Goal: Task Accomplishment & Management: Complete application form

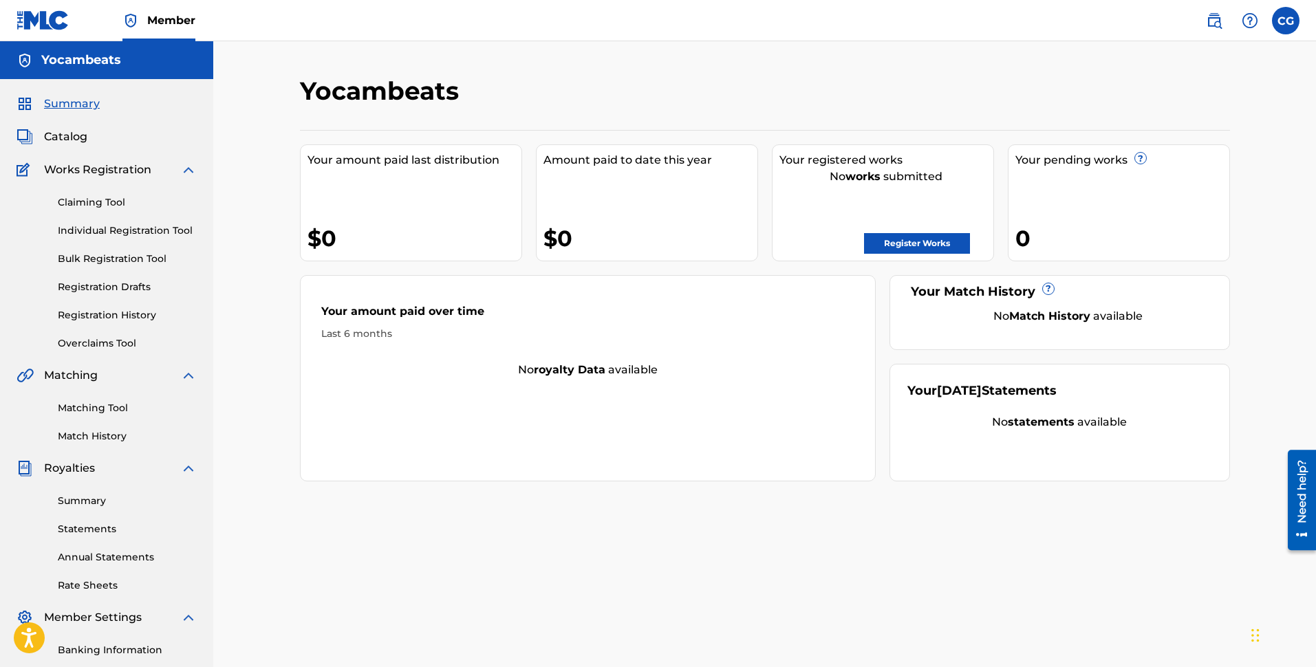
click at [82, 197] on link "Claiming Tool" at bounding box center [127, 202] width 139 height 14
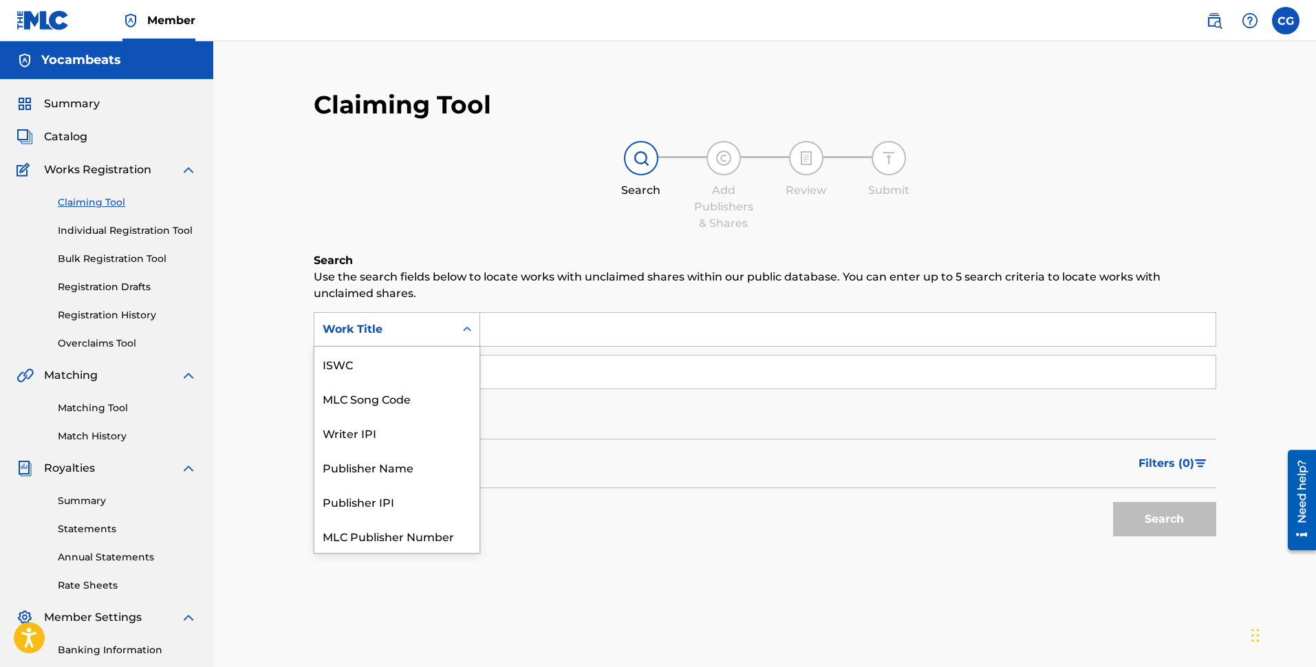
click at [463, 324] on icon "Search Form" at bounding box center [467, 330] width 14 height 14
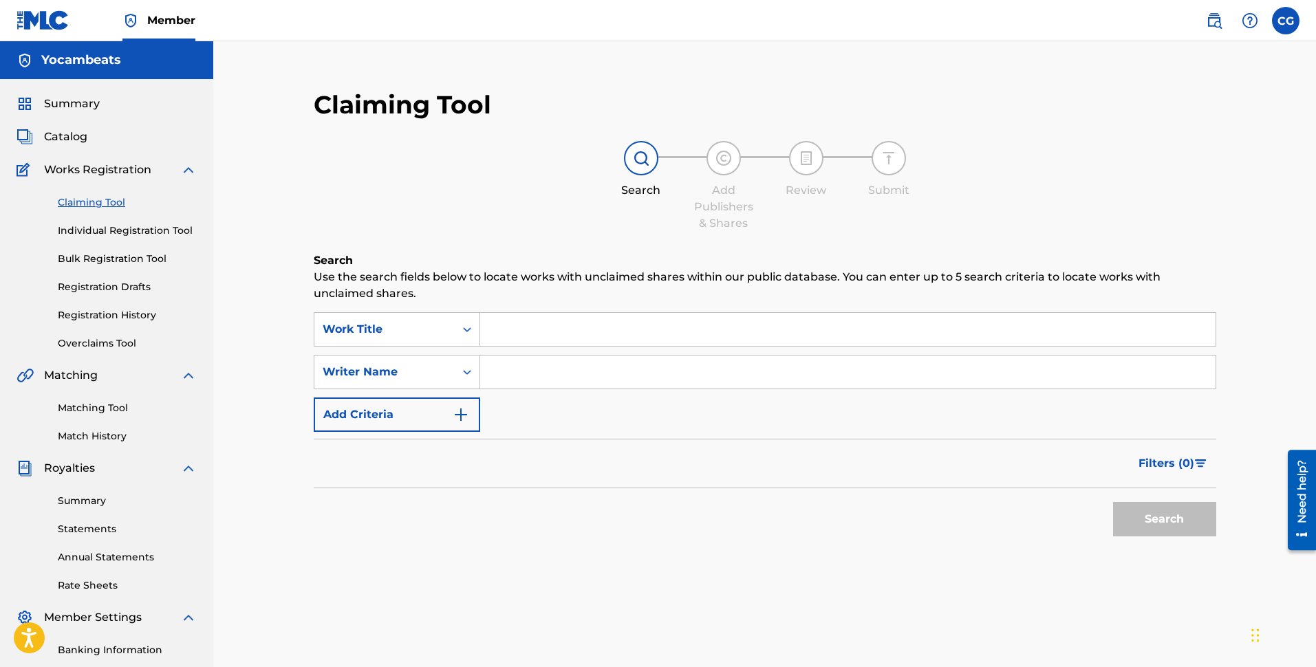
click at [544, 316] on input "Search Form" at bounding box center [847, 329] width 735 height 33
type input "f"
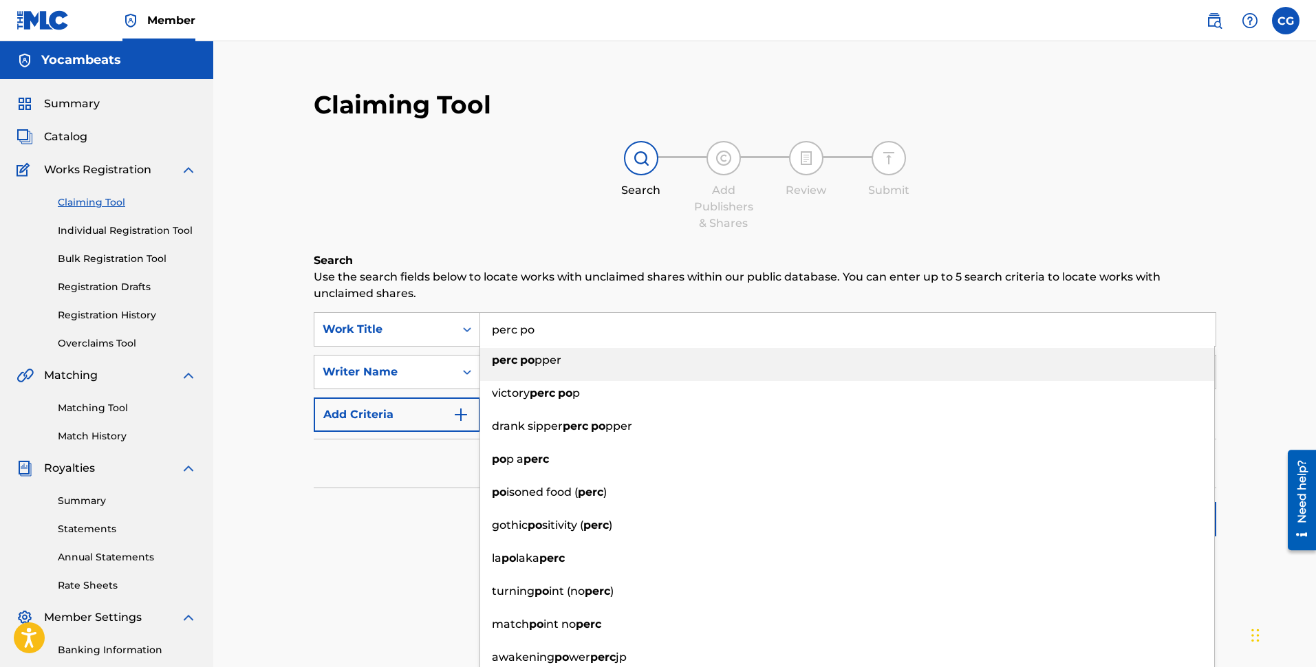
click at [535, 368] on div "perc po pper" at bounding box center [847, 360] width 734 height 25
type input "perc popper"
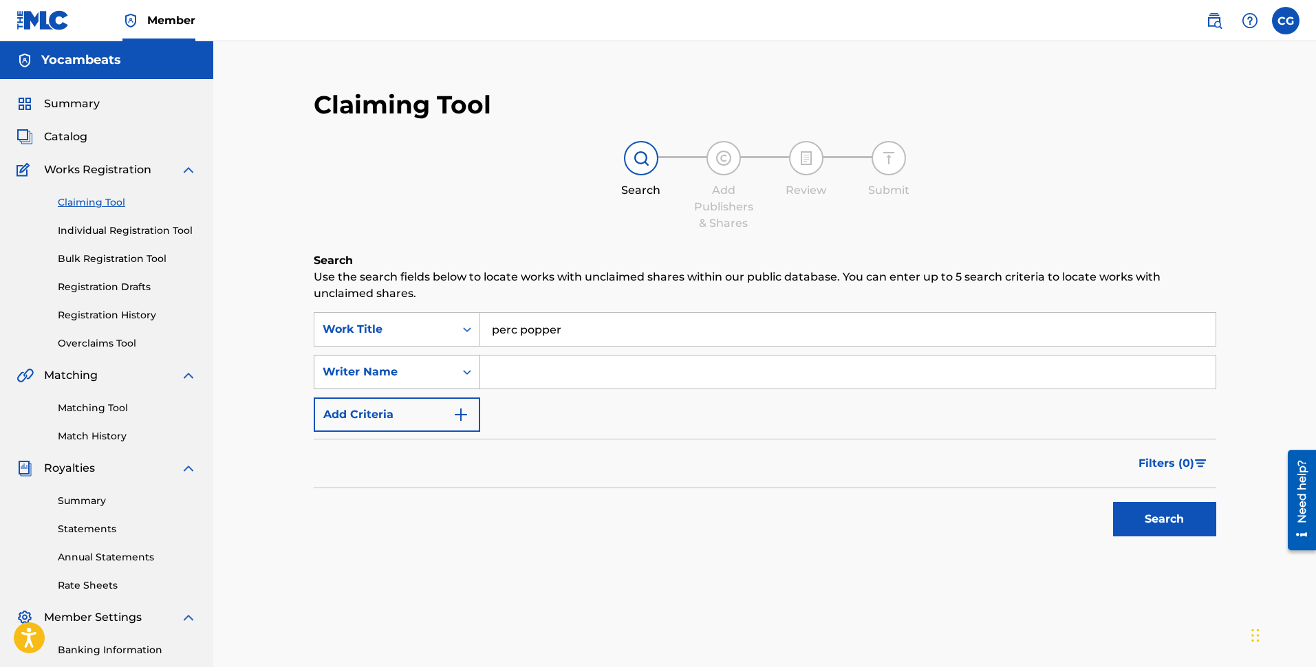
click at [409, 376] on div "Writer Name" at bounding box center [385, 372] width 124 height 17
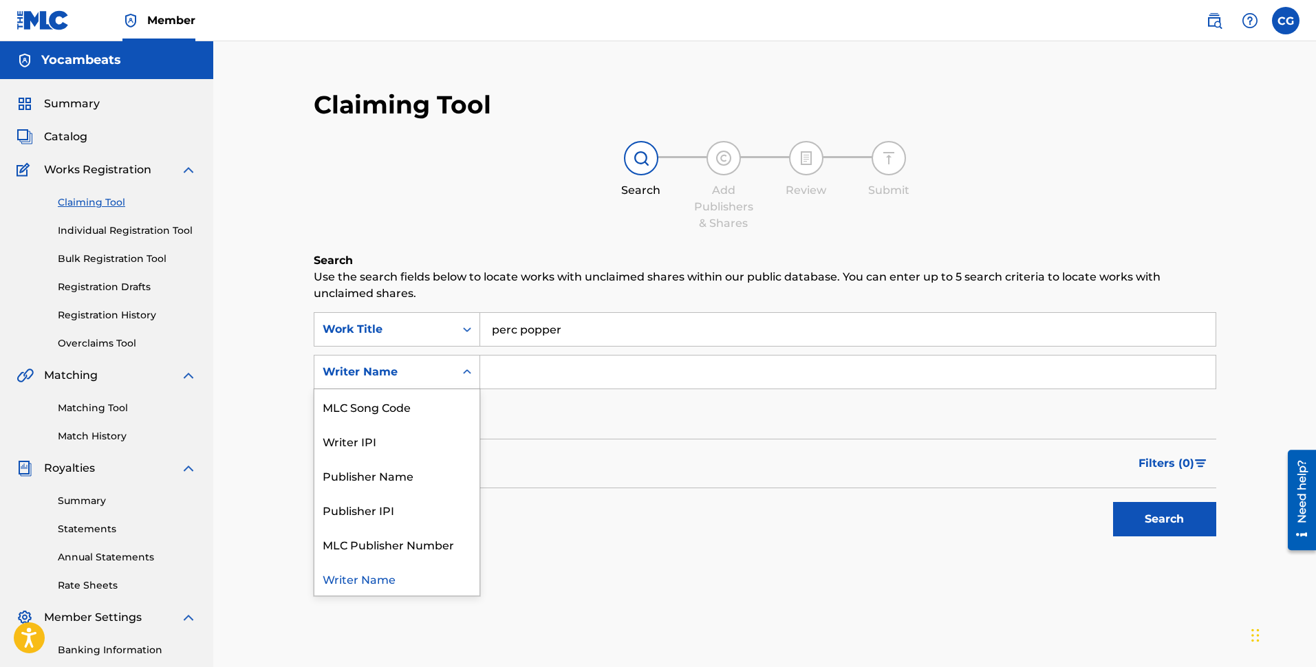
click at [747, 462] on div "Filters ( 0 )" at bounding box center [765, 464] width 903 height 50
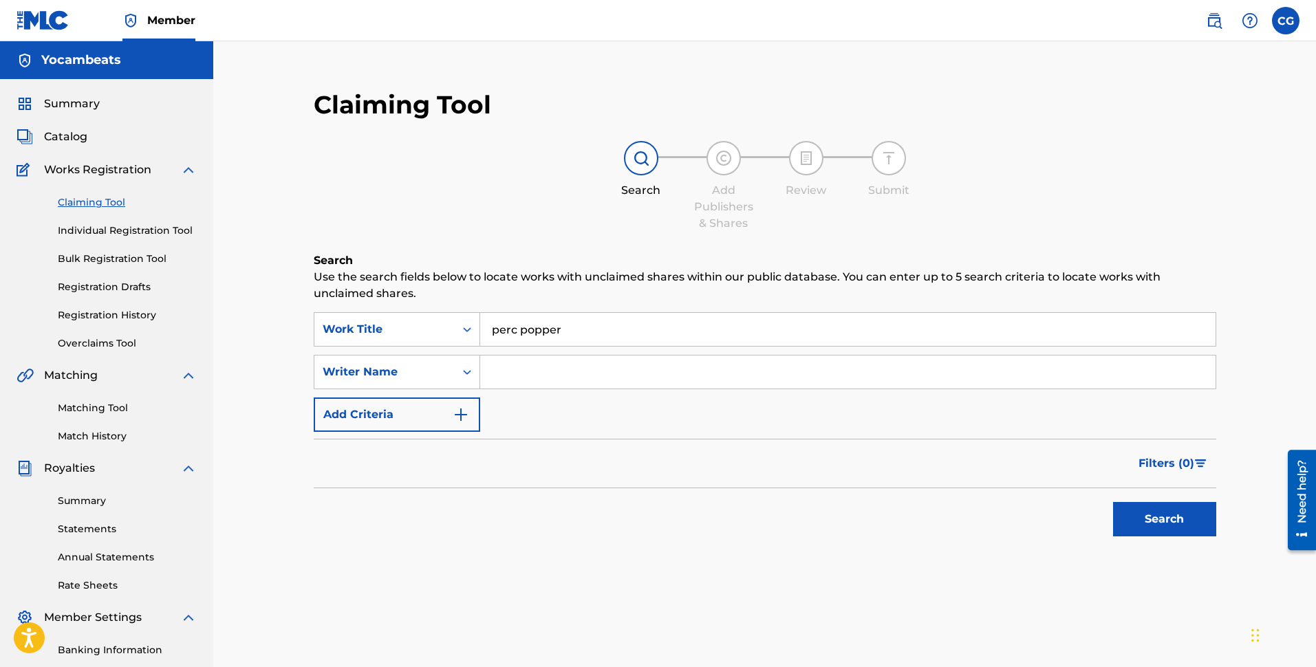
click at [561, 368] on input "Search Form" at bounding box center [847, 372] width 735 height 33
type input "[PERSON_NAME]"
click at [1156, 526] on button "Search" at bounding box center [1164, 519] width 103 height 34
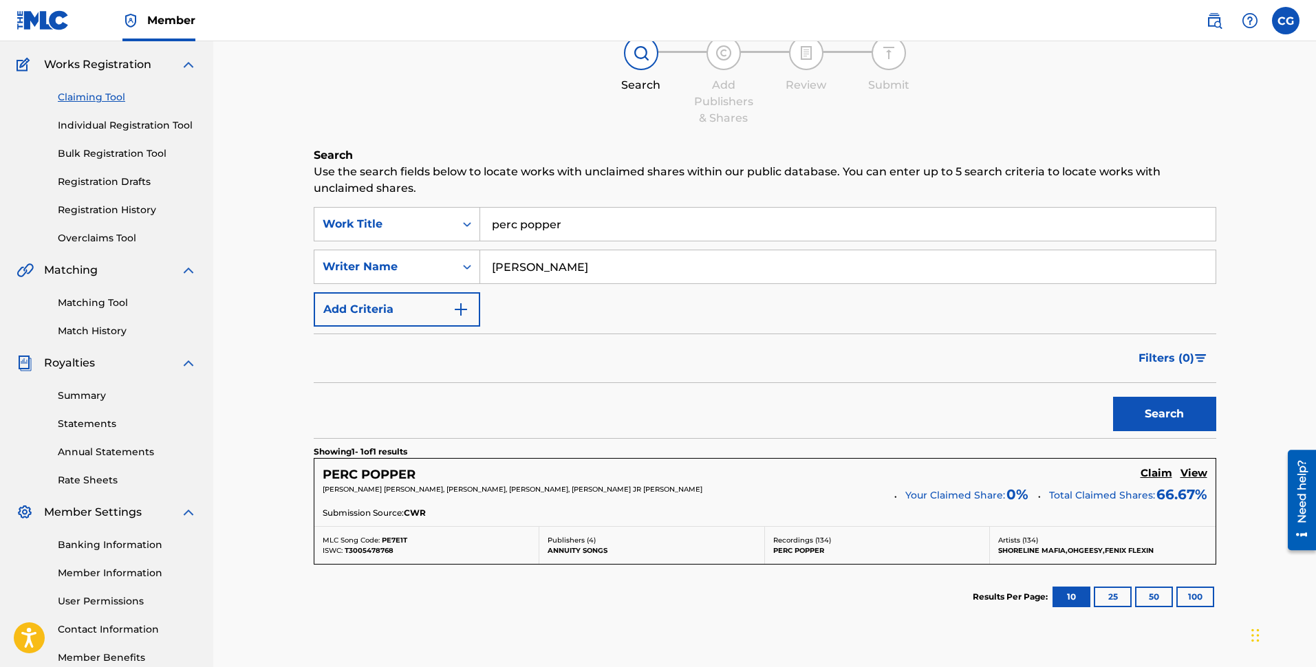
scroll to position [118, 0]
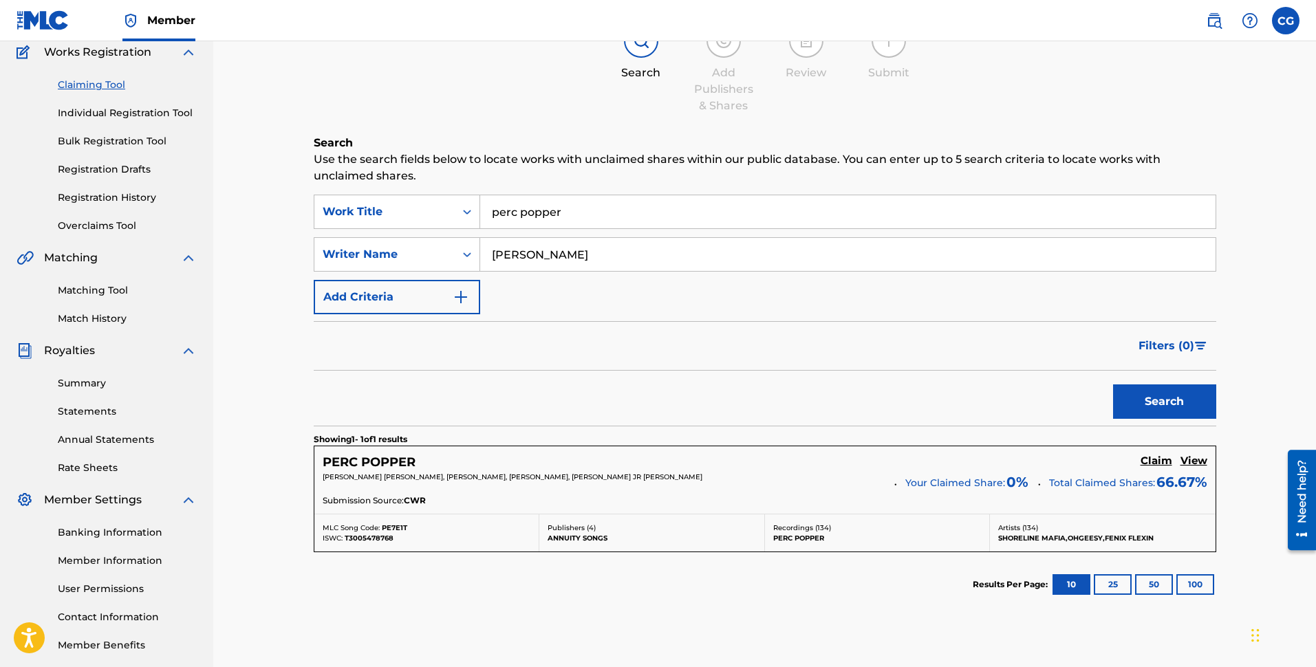
click at [881, 479] on p "[PERSON_NAME] [PERSON_NAME], [PERSON_NAME], [PERSON_NAME], [PERSON_NAME] JR [PE…" at bounding box center [604, 477] width 562 height 10
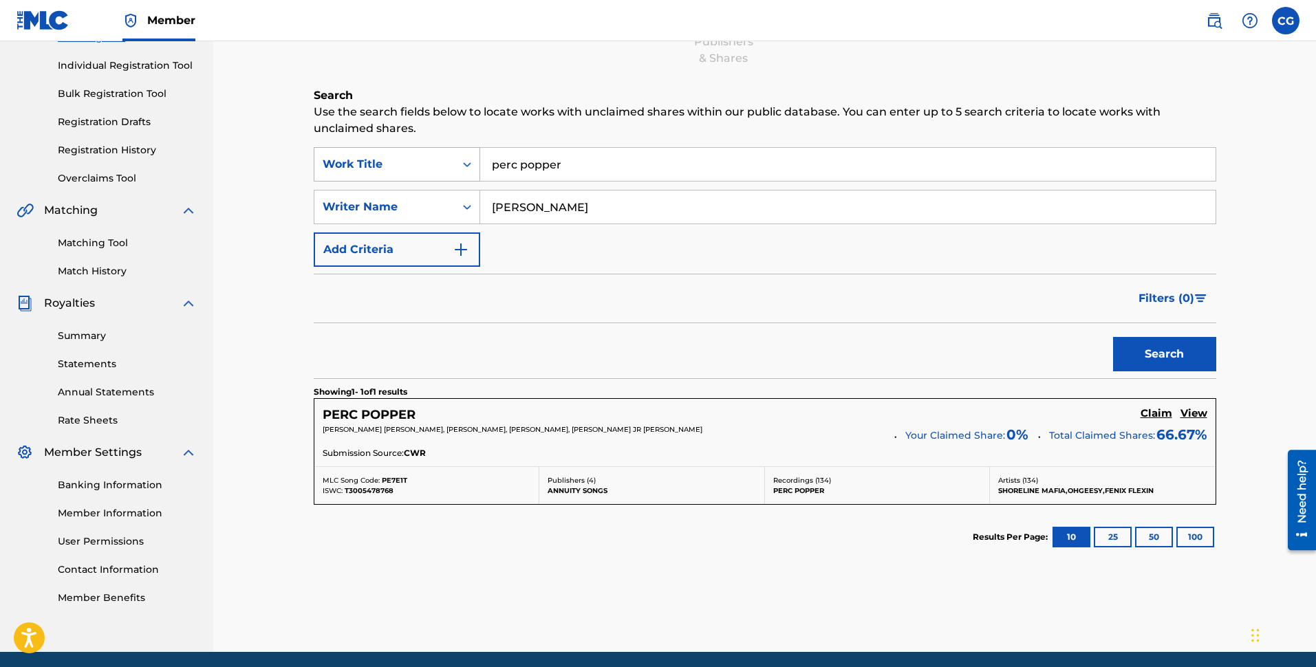
scroll to position [189, 0]
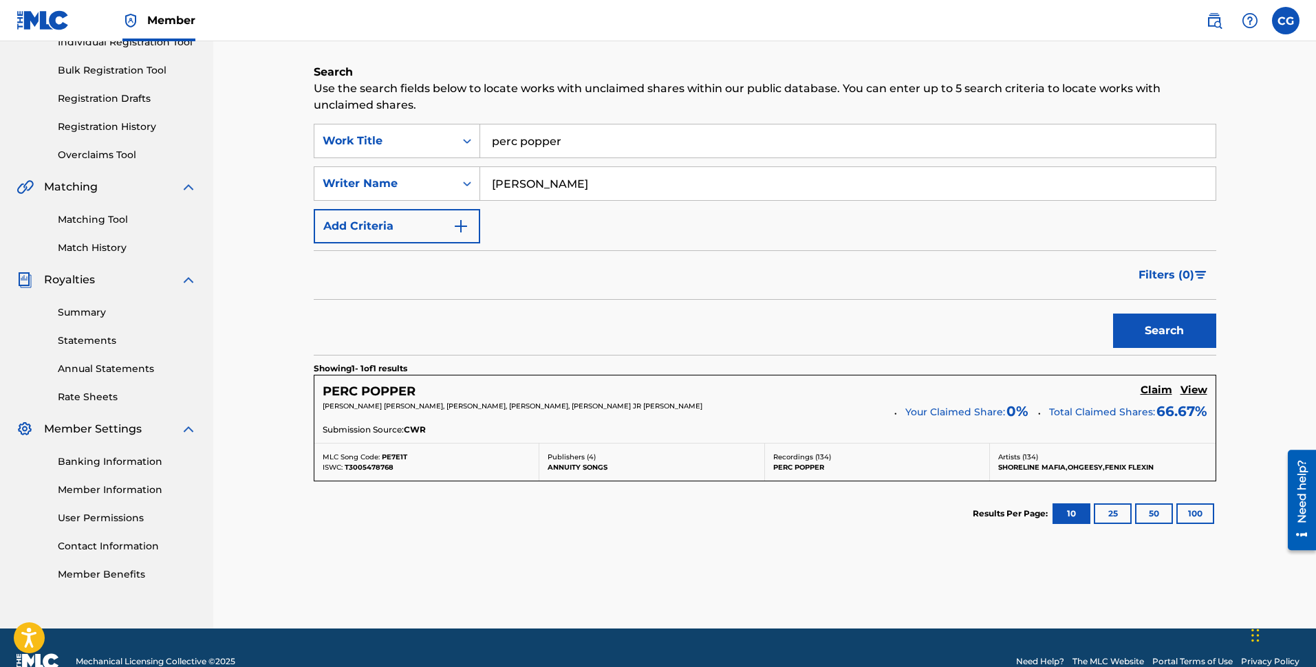
click at [416, 396] on h5 "PERC POPPER" at bounding box center [369, 392] width 93 height 16
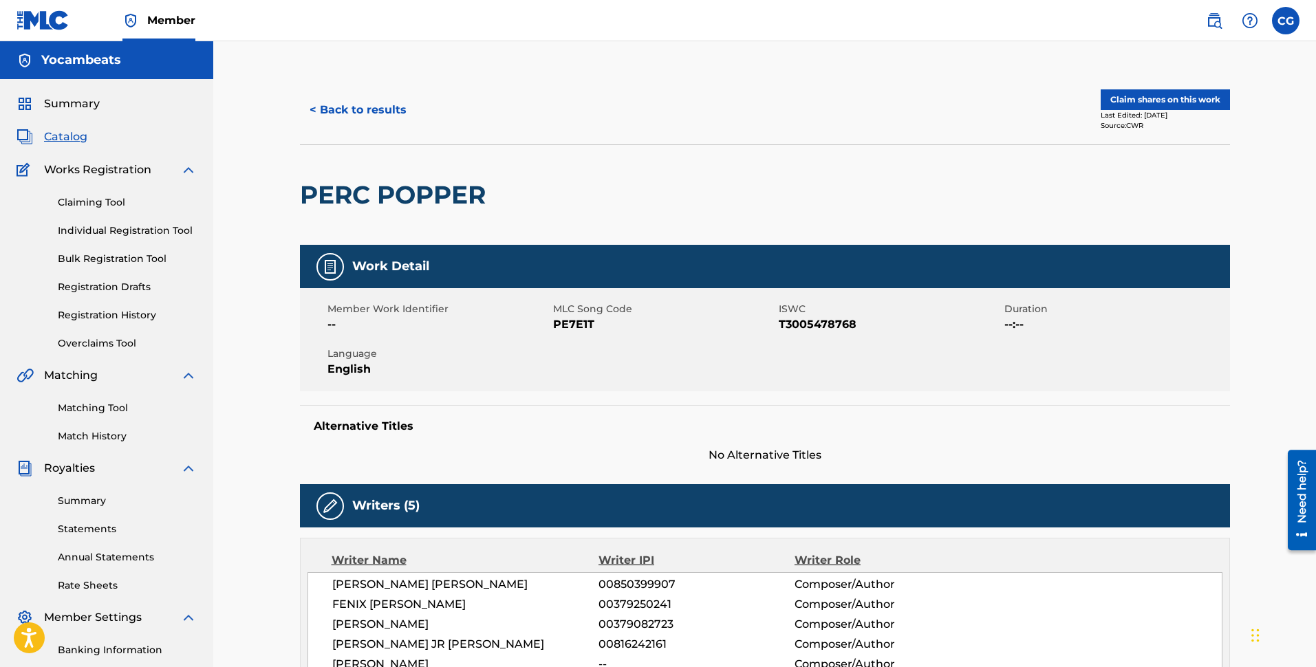
click at [1168, 96] on button "Claim shares on this work" at bounding box center [1165, 99] width 129 height 21
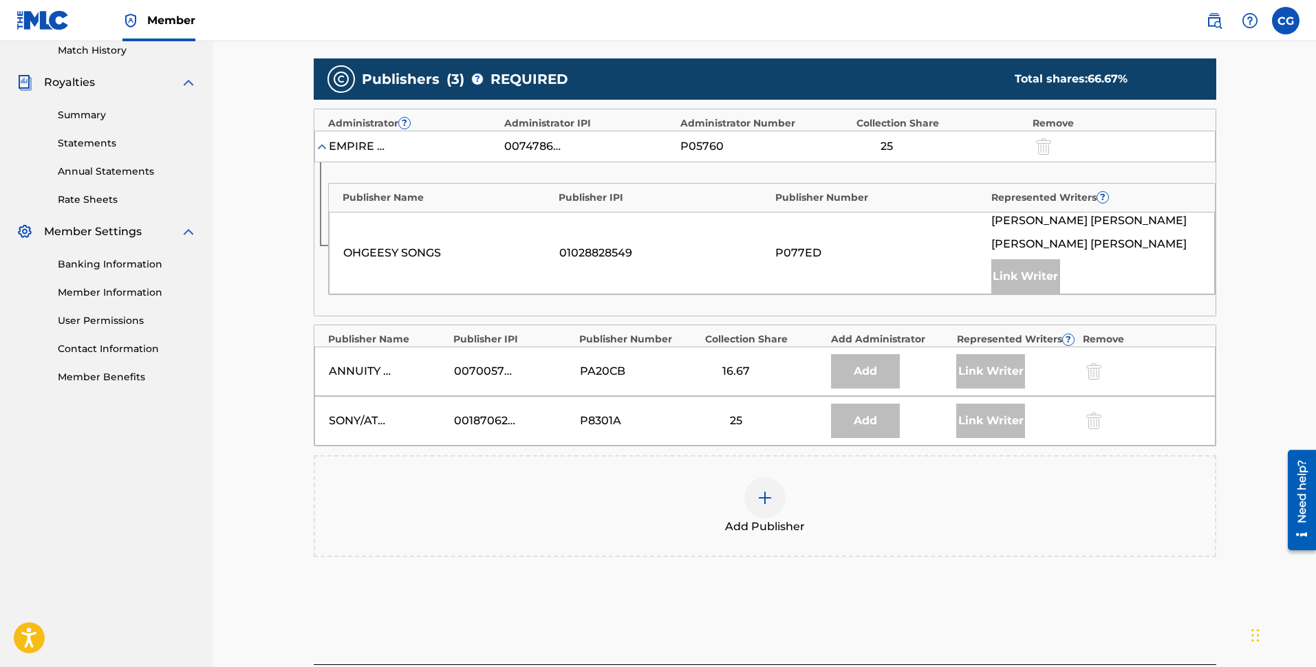
scroll to position [388, 0]
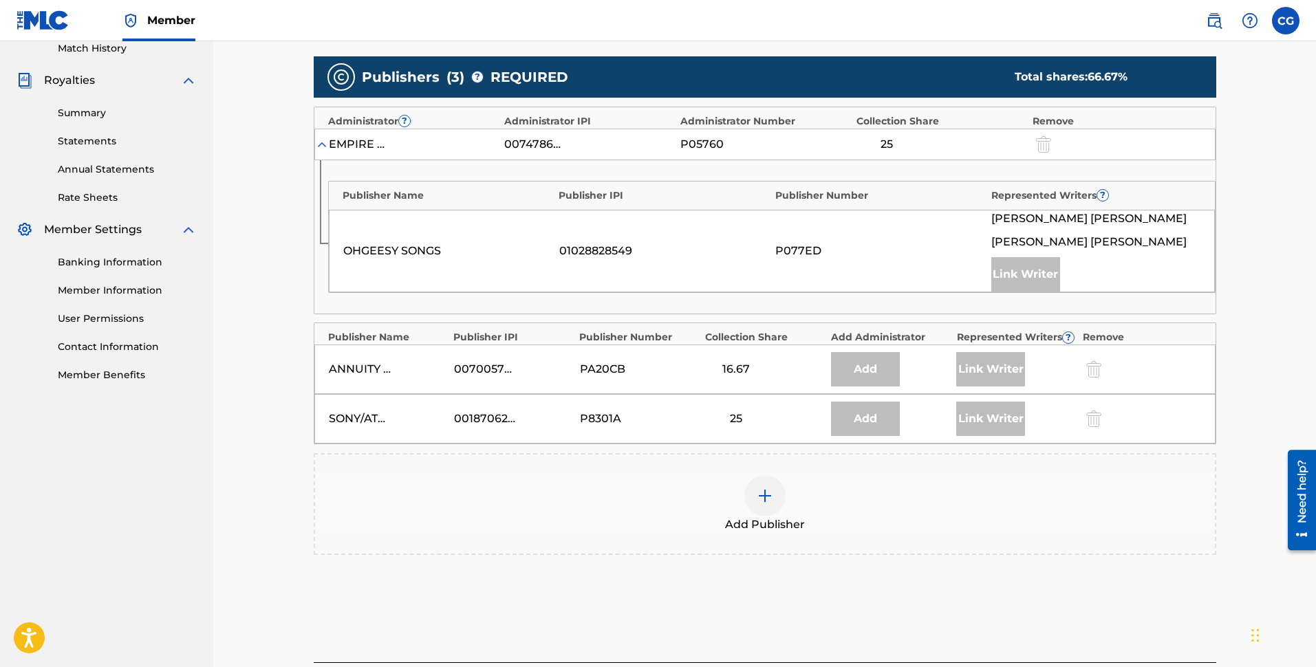
click at [779, 493] on div at bounding box center [764, 495] width 41 height 41
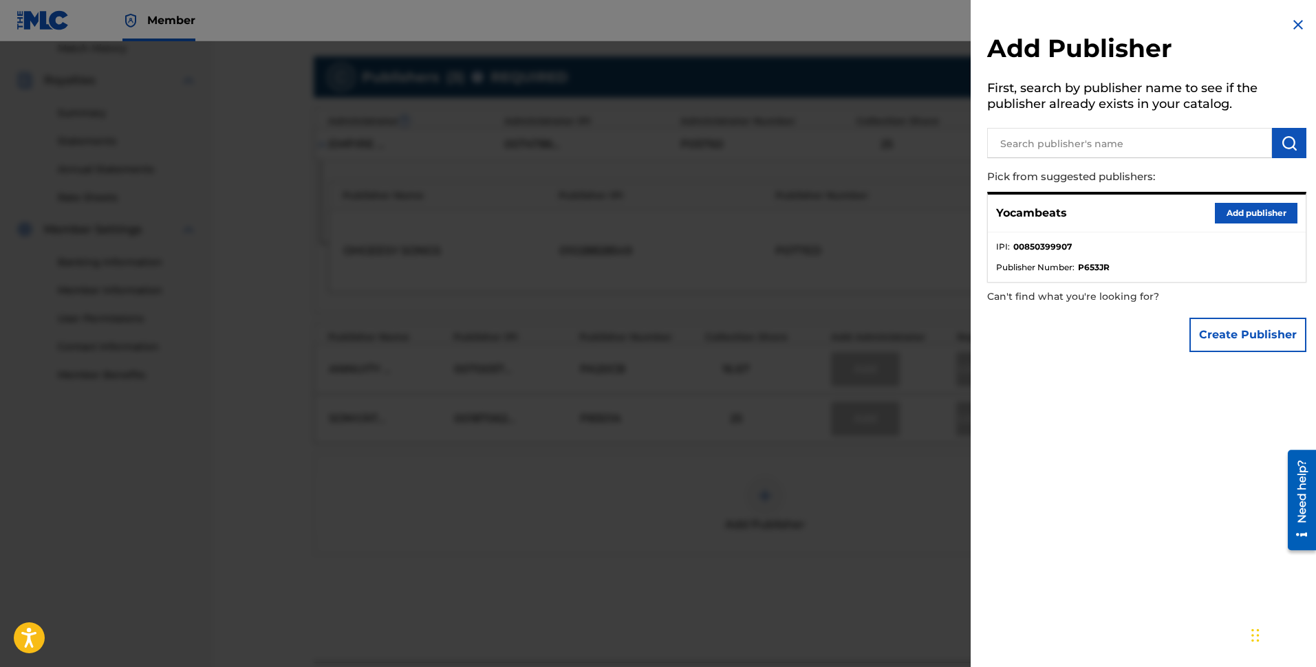
click at [1241, 213] on button "Add publisher" at bounding box center [1256, 213] width 83 height 21
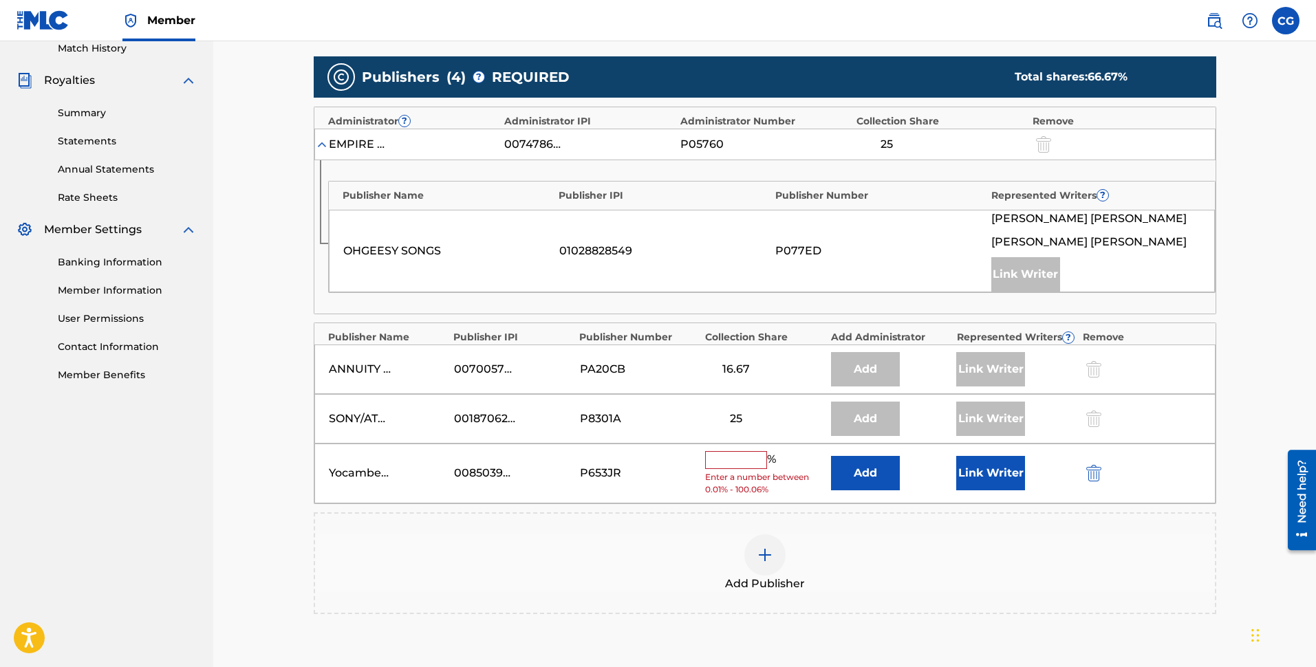
click at [736, 466] on input "text" at bounding box center [736, 460] width 62 height 18
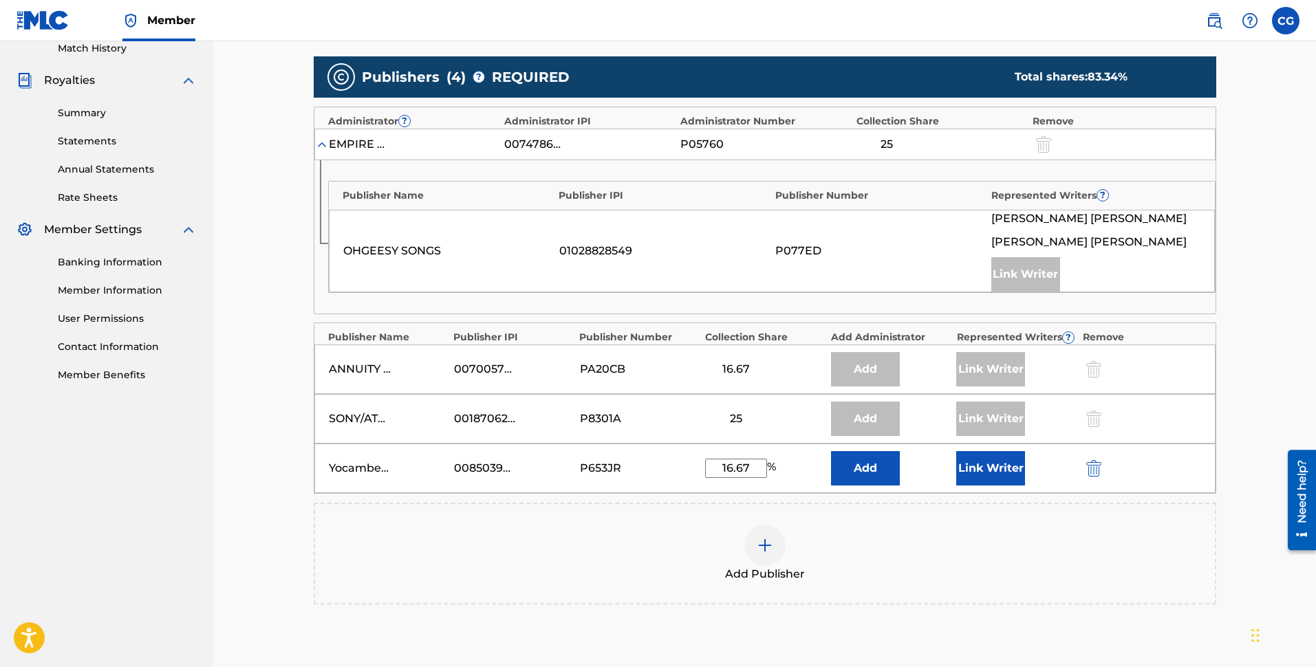
type input "16.67"
click at [979, 471] on button "Link Writer" at bounding box center [990, 468] width 69 height 34
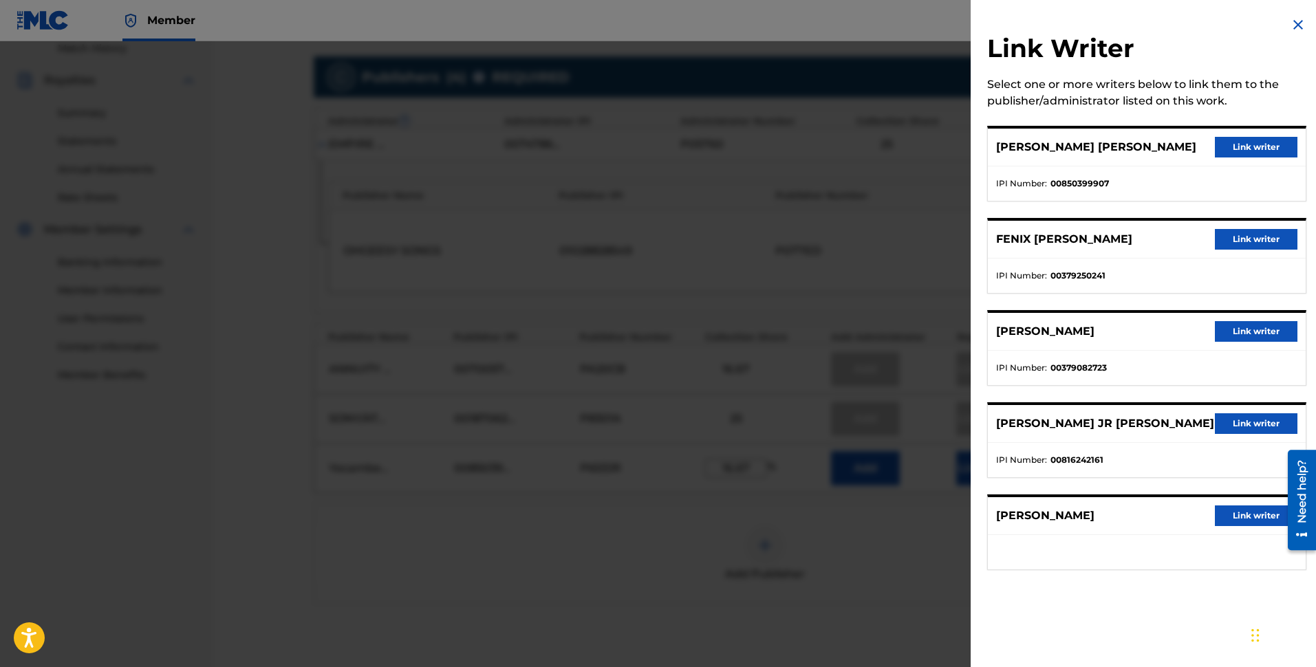
click at [1256, 137] on button "Link writer" at bounding box center [1256, 147] width 83 height 21
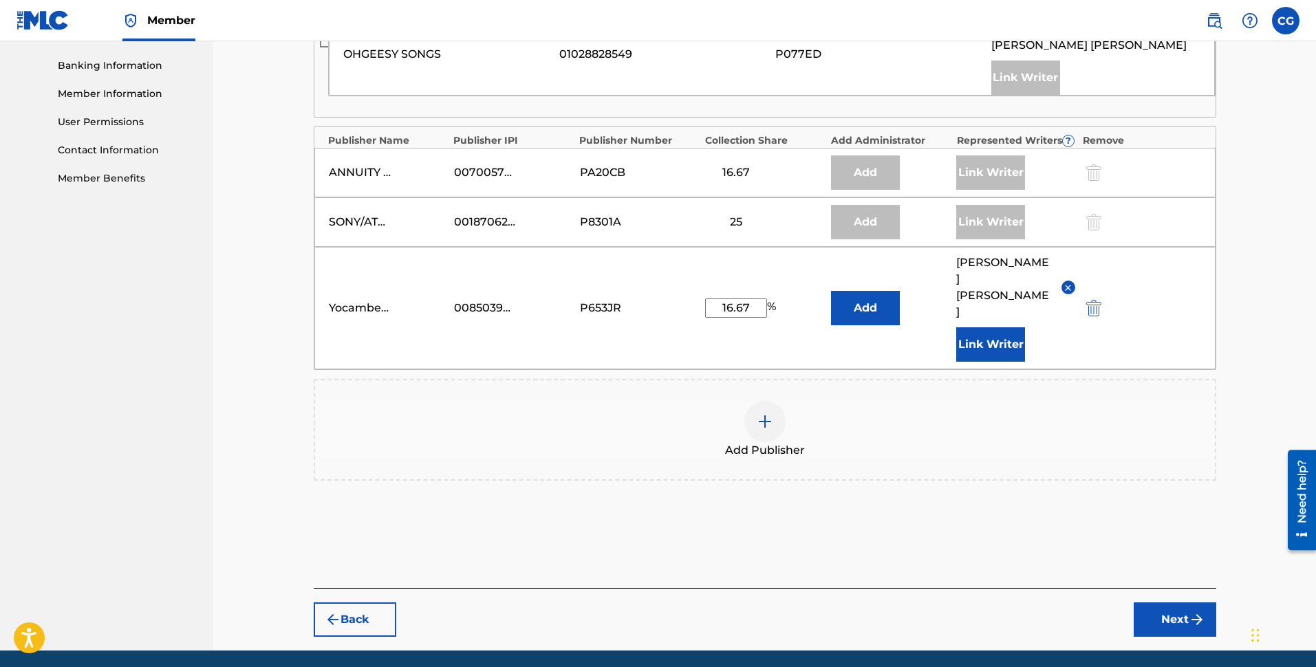
scroll to position [618, 0]
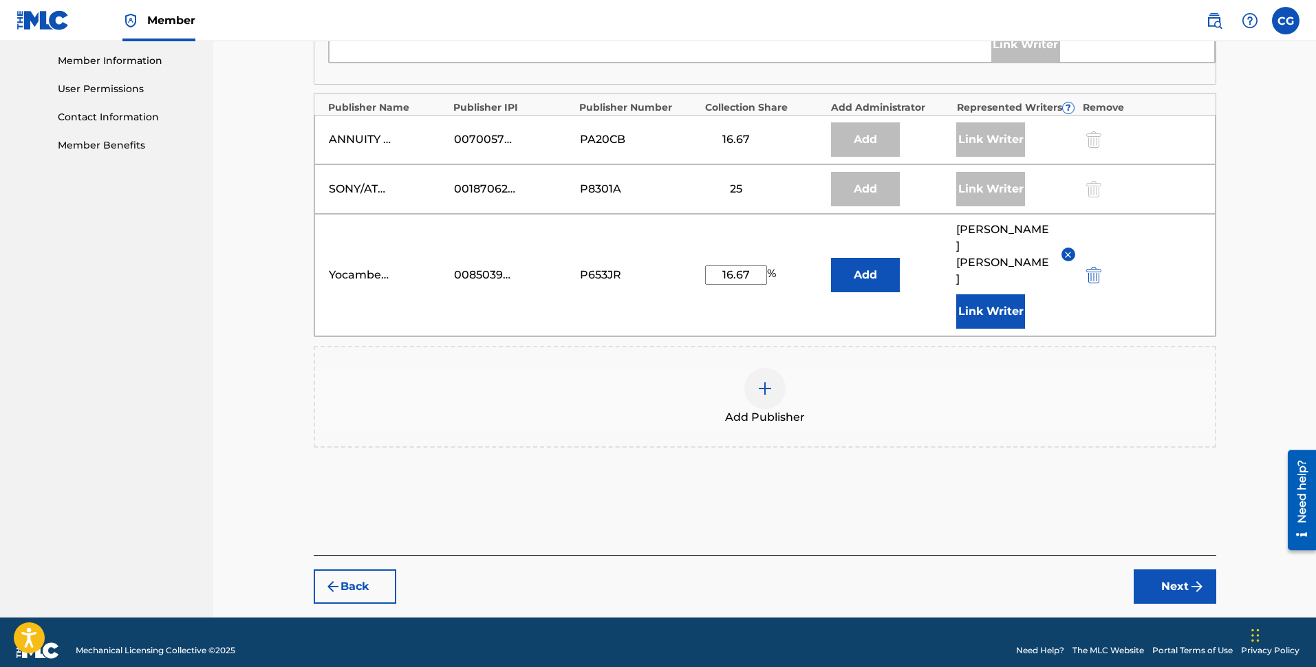
click at [1163, 570] on button "Next" at bounding box center [1175, 587] width 83 height 34
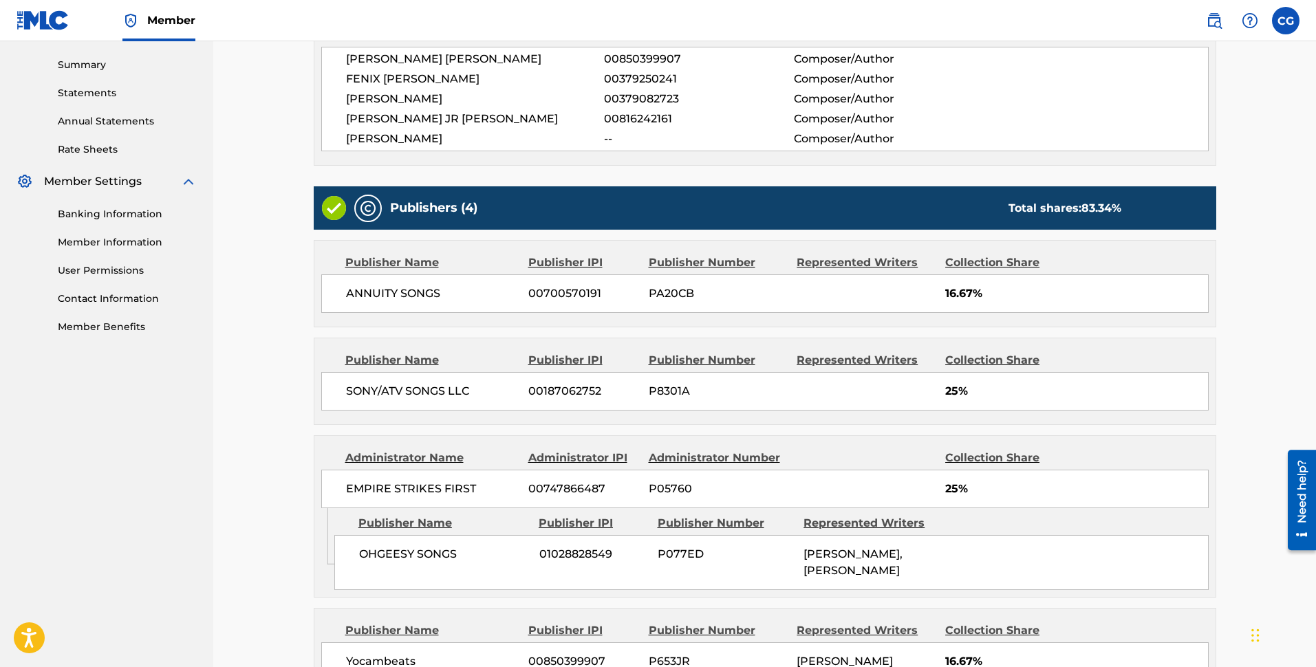
scroll to position [647, 0]
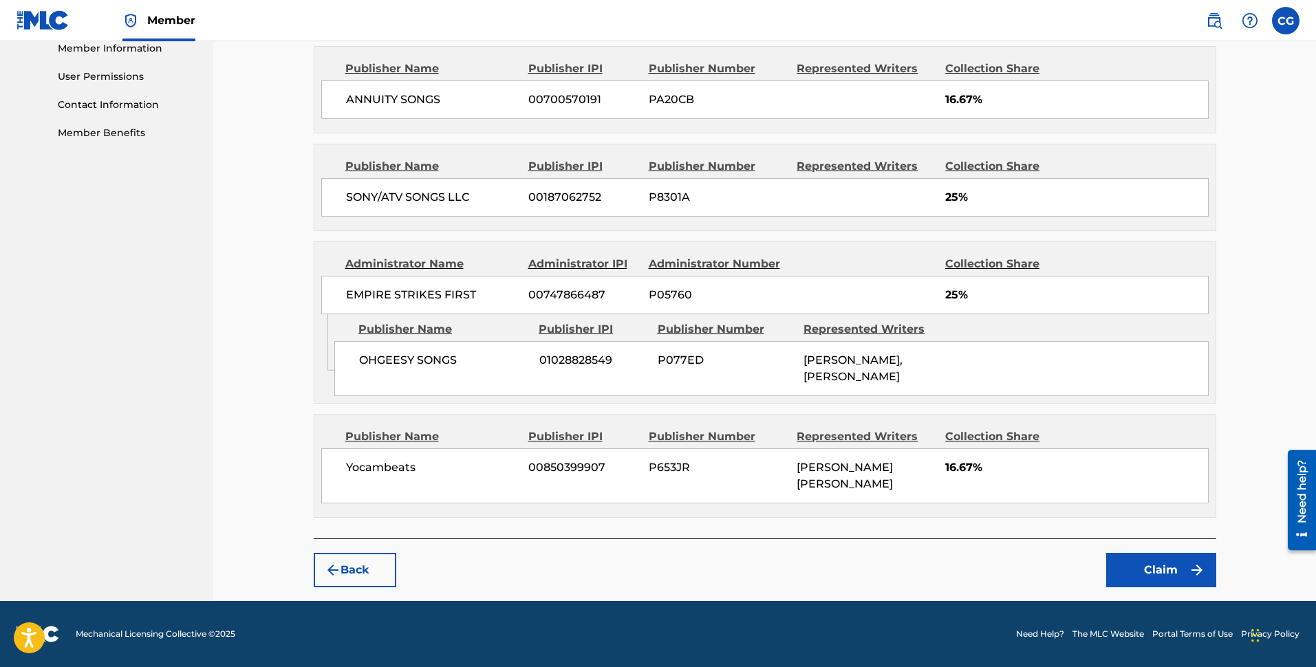
click at [1134, 563] on button "Claim" at bounding box center [1161, 570] width 110 height 34
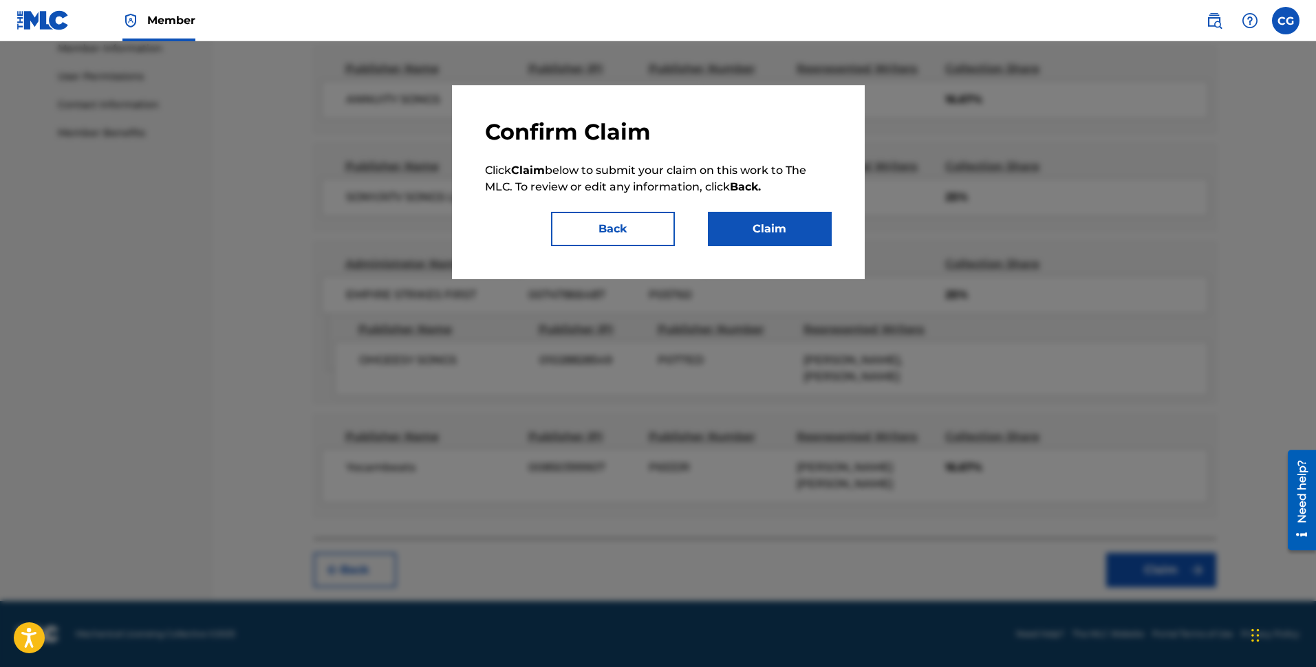
click at [767, 231] on button "Claim" at bounding box center [770, 229] width 124 height 34
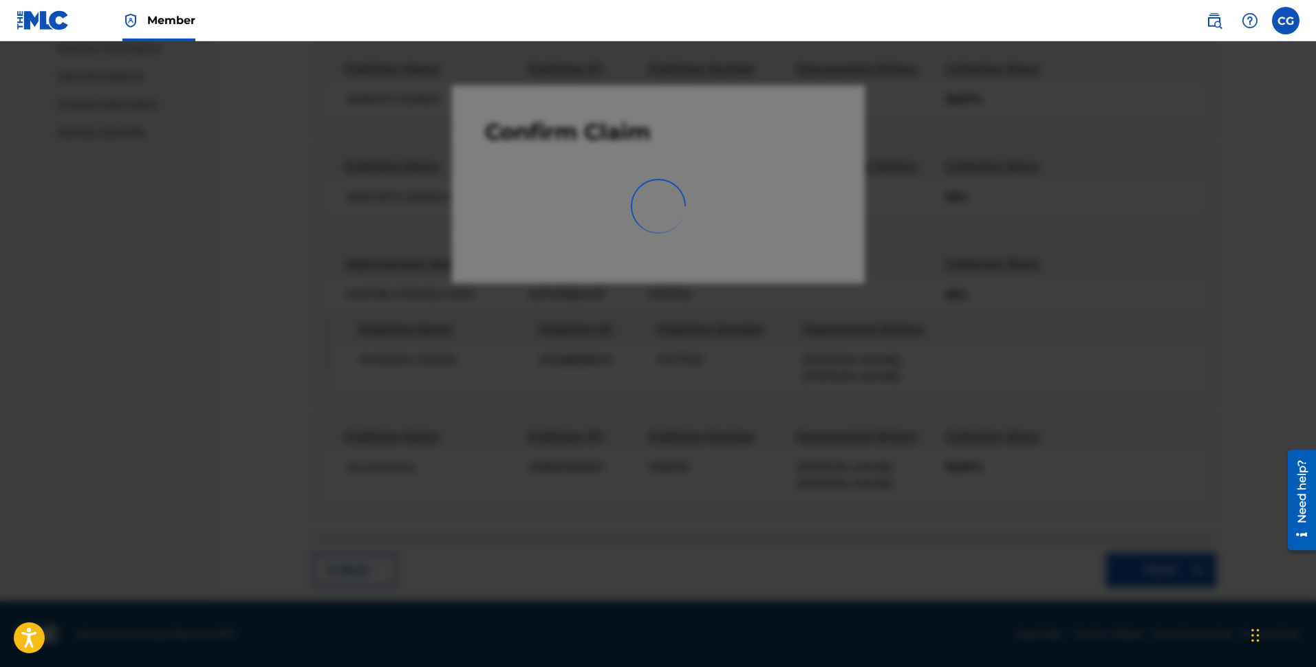
scroll to position [186, 0]
